Goal: Find contact information: Find contact information

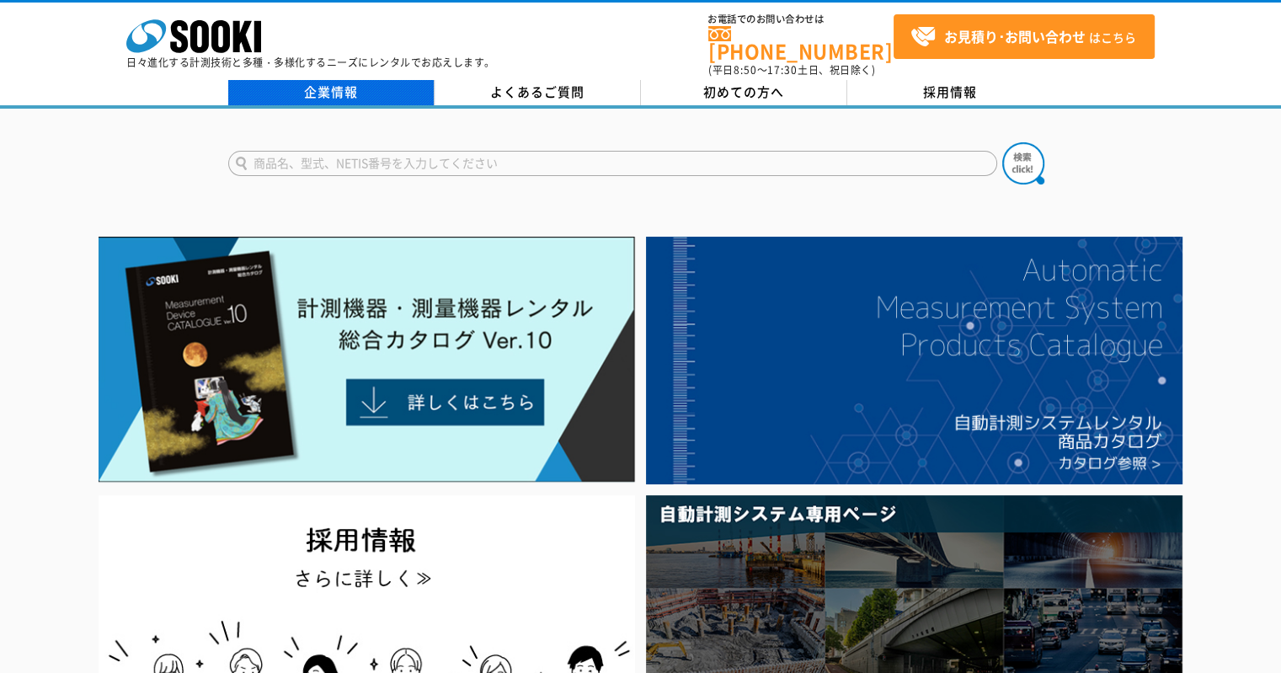
click at [374, 80] on link "企業情報" at bounding box center [331, 92] width 206 height 25
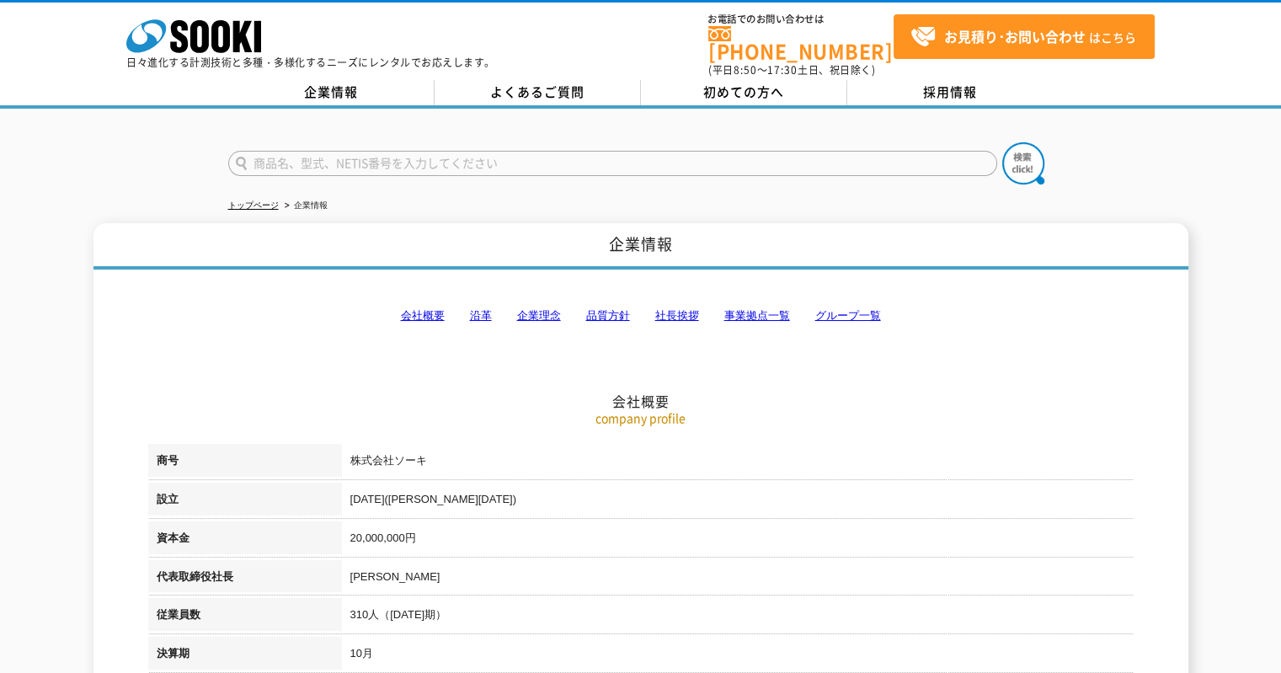
click at [753, 309] on link "事業拠点一覧" at bounding box center [757, 315] width 66 height 13
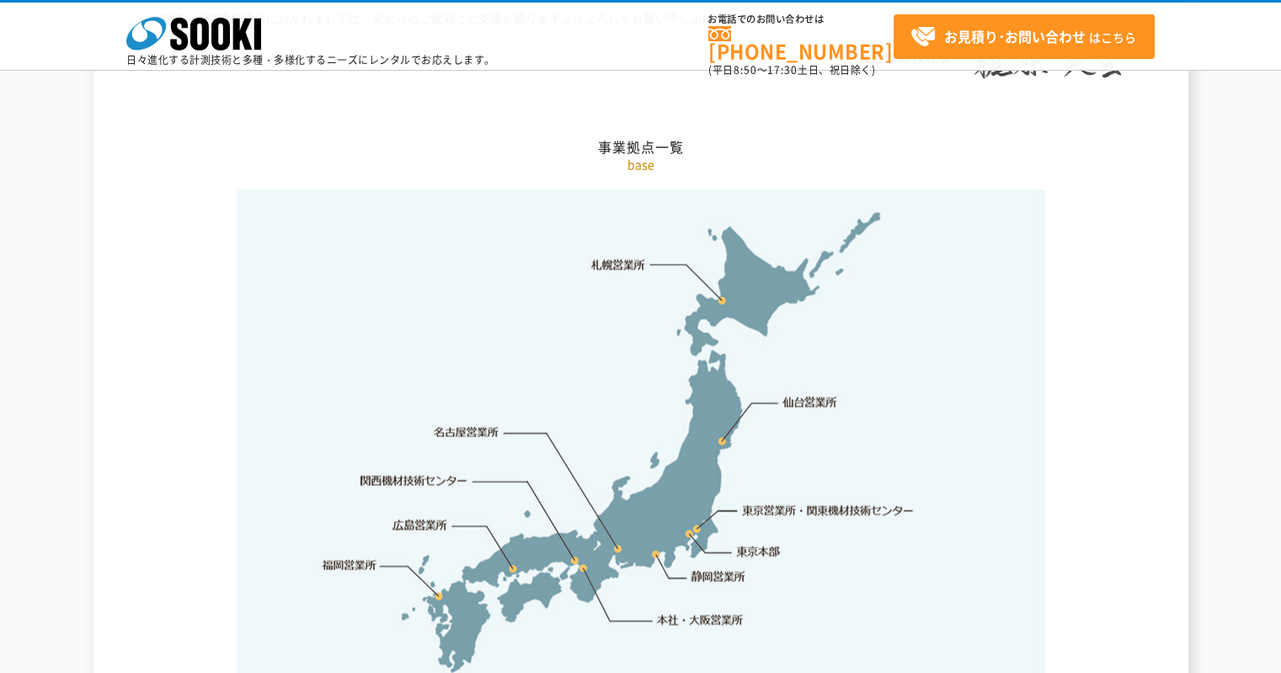
scroll to position [3464, 0]
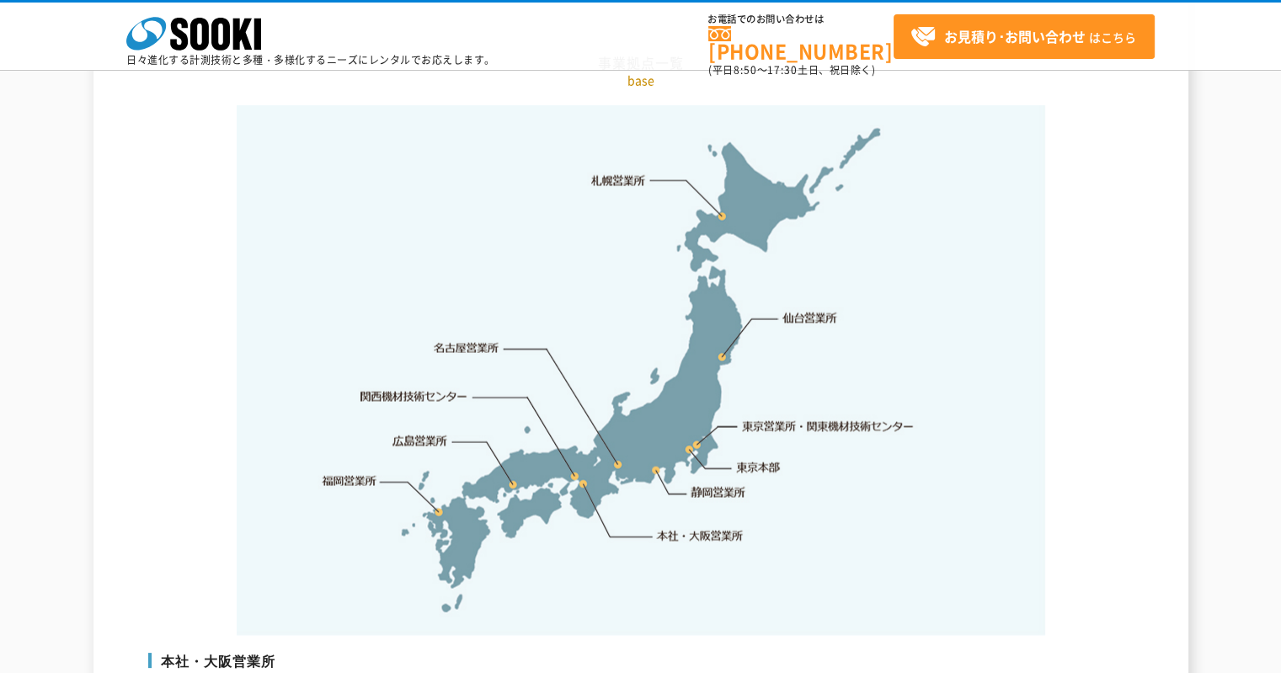
click at [808, 418] on link "東京営業所・関東機材技術センター" at bounding box center [829, 426] width 173 height 17
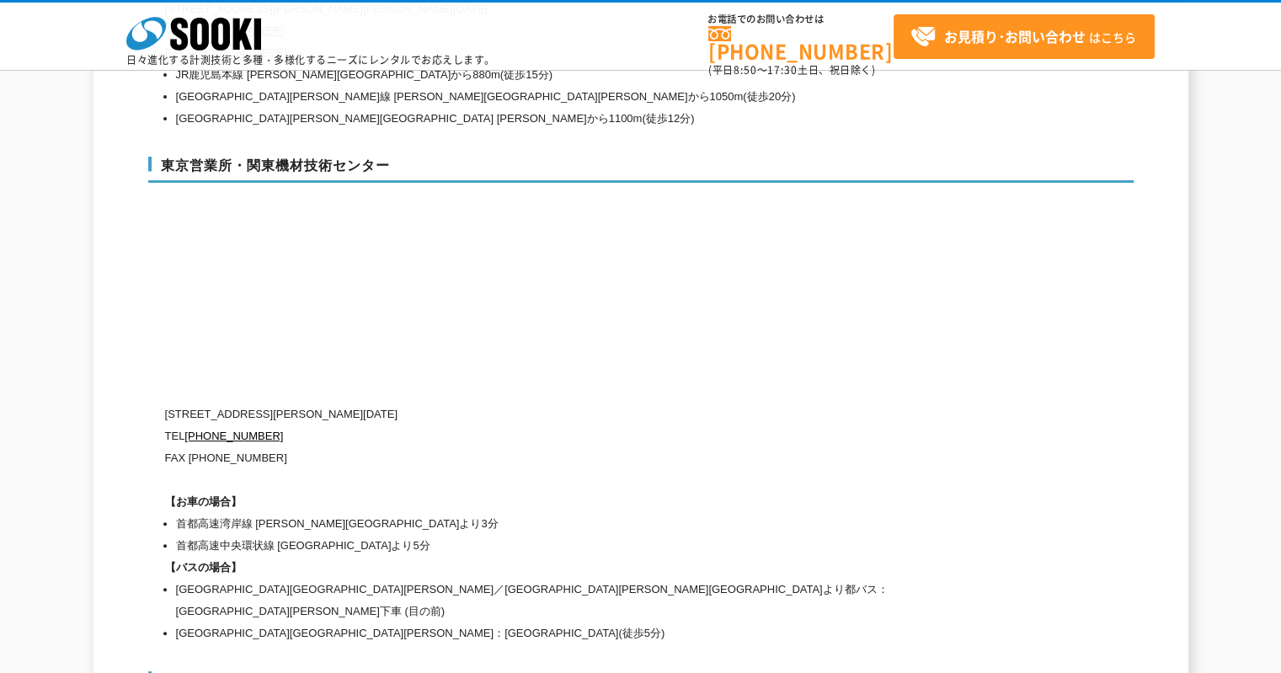
scroll to position [7108, 0]
